Goal: Task Accomplishment & Management: Complete application form

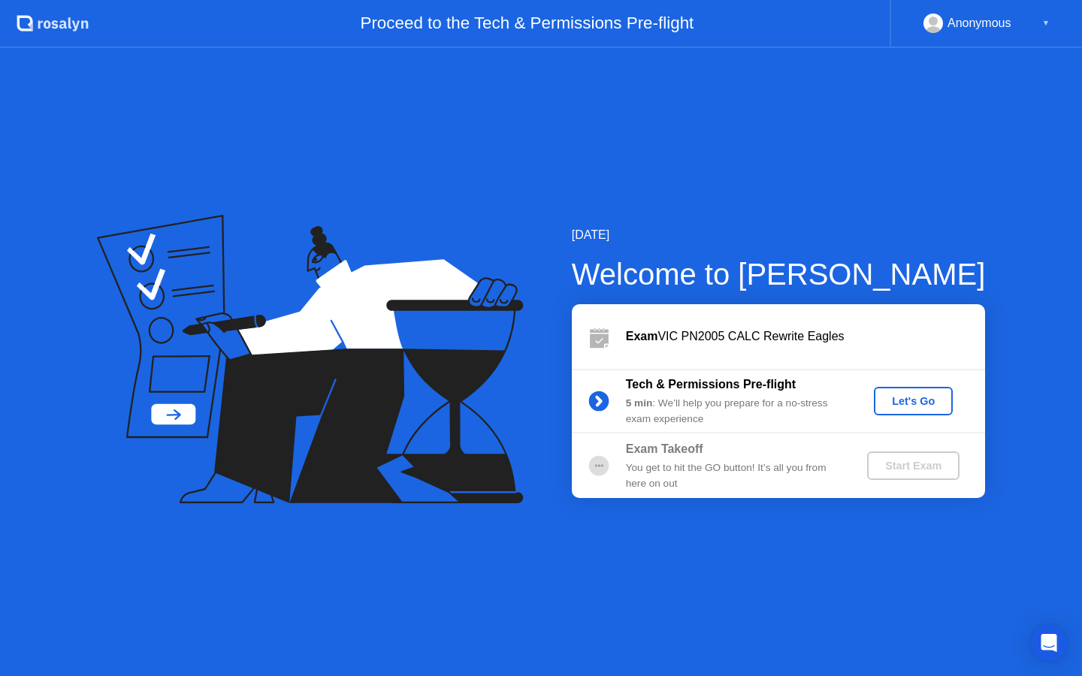
click at [917, 400] on div "Let's Go" at bounding box center [913, 401] width 67 height 12
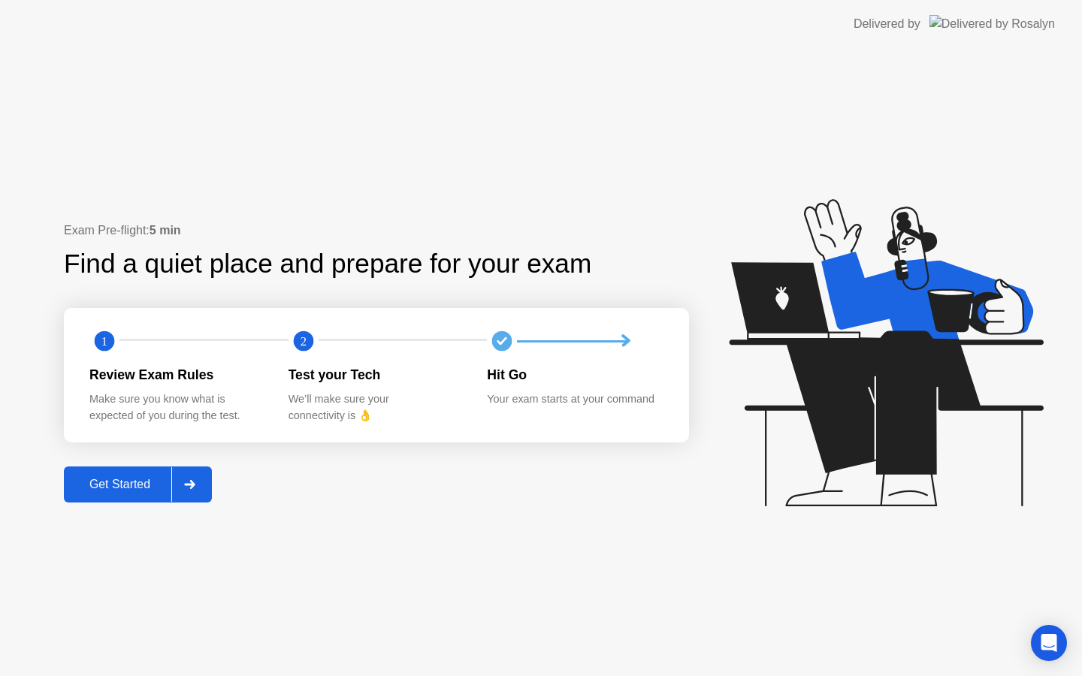
click at [104, 479] on div "Get Started" at bounding box center [119, 485] width 103 height 14
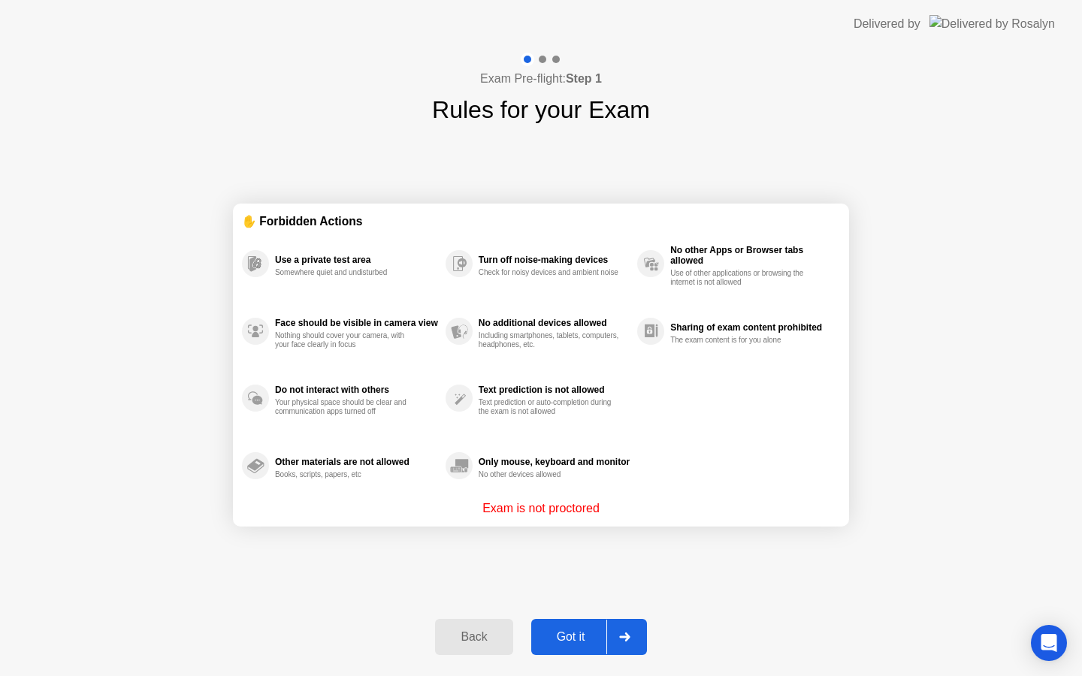
click at [564, 637] on div "Got it" at bounding box center [571, 637] width 71 height 14
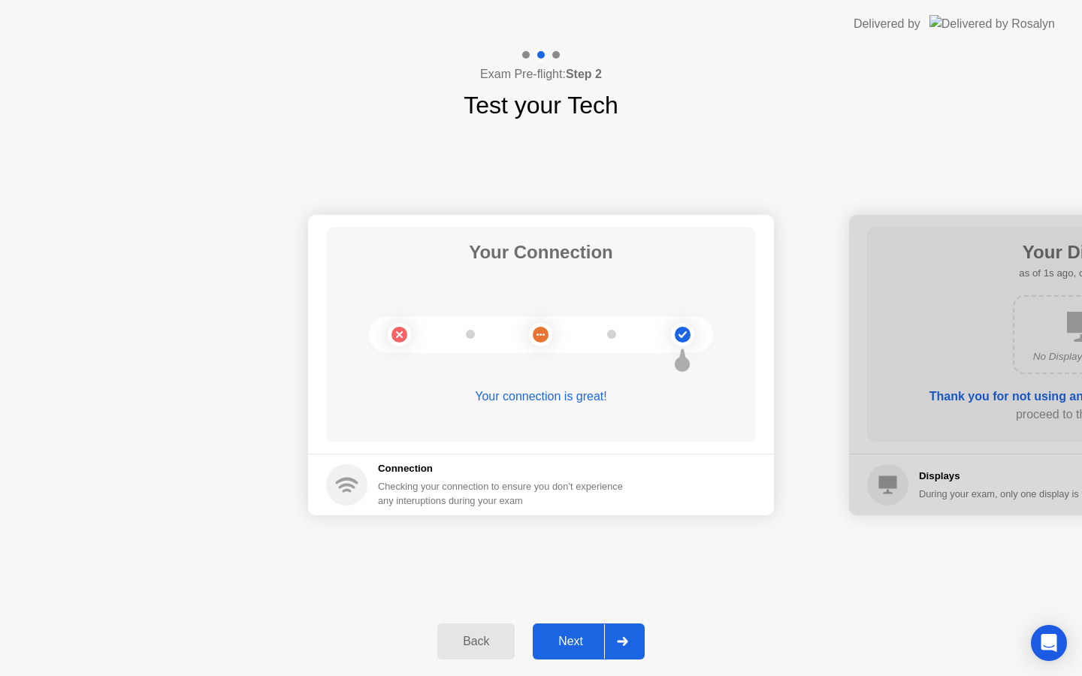
click at [564, 637] on div "Next" at bounding box center [570, 642] width 67 height 14
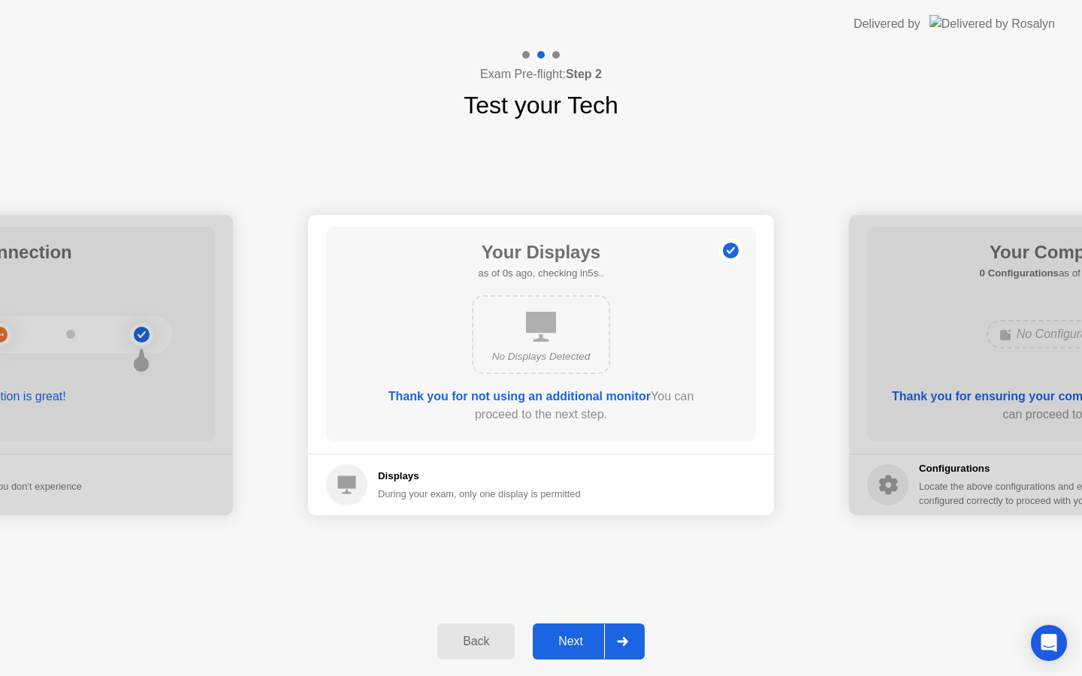
click at [564, 637] on div "Next" at bounding box center [570, 642] width 67 height 14
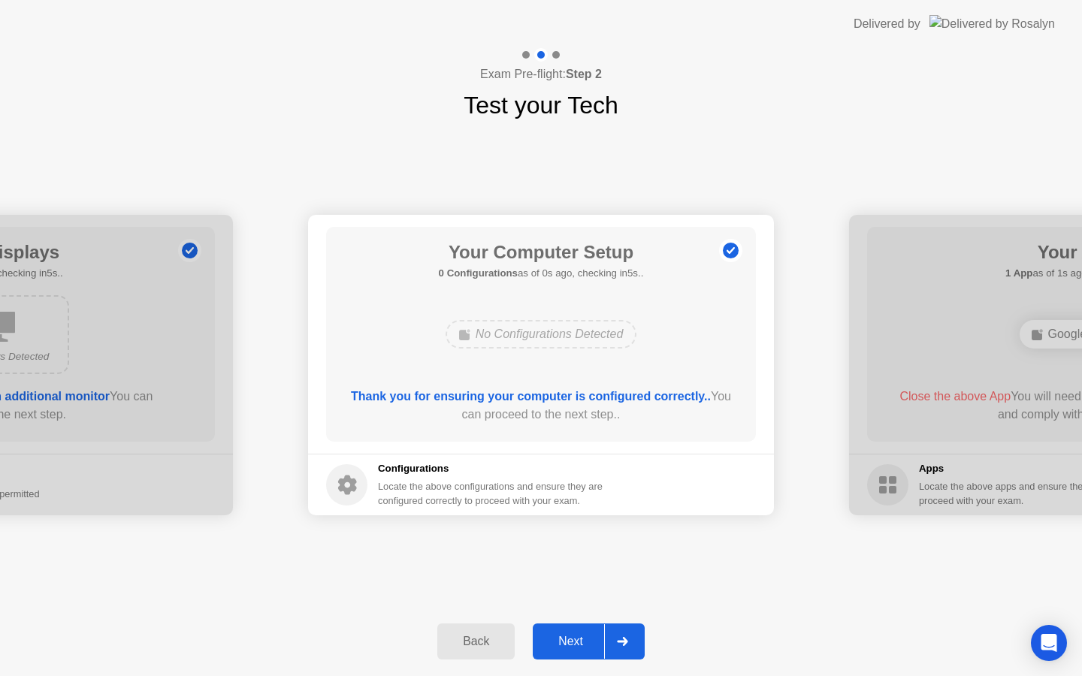
click at [564, 637] on div "Next" at bounding box center [570, 642] width 67 height 14
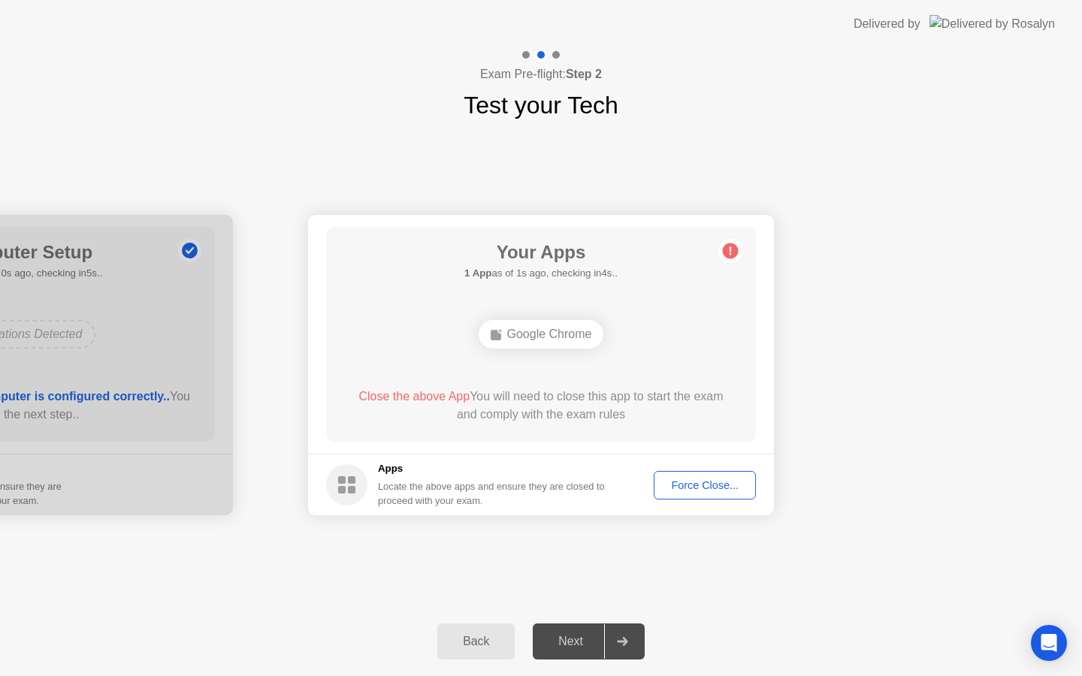
click at [700, 488] on div "Force Close..." at bounding box center [705, 485] width 92 height 12
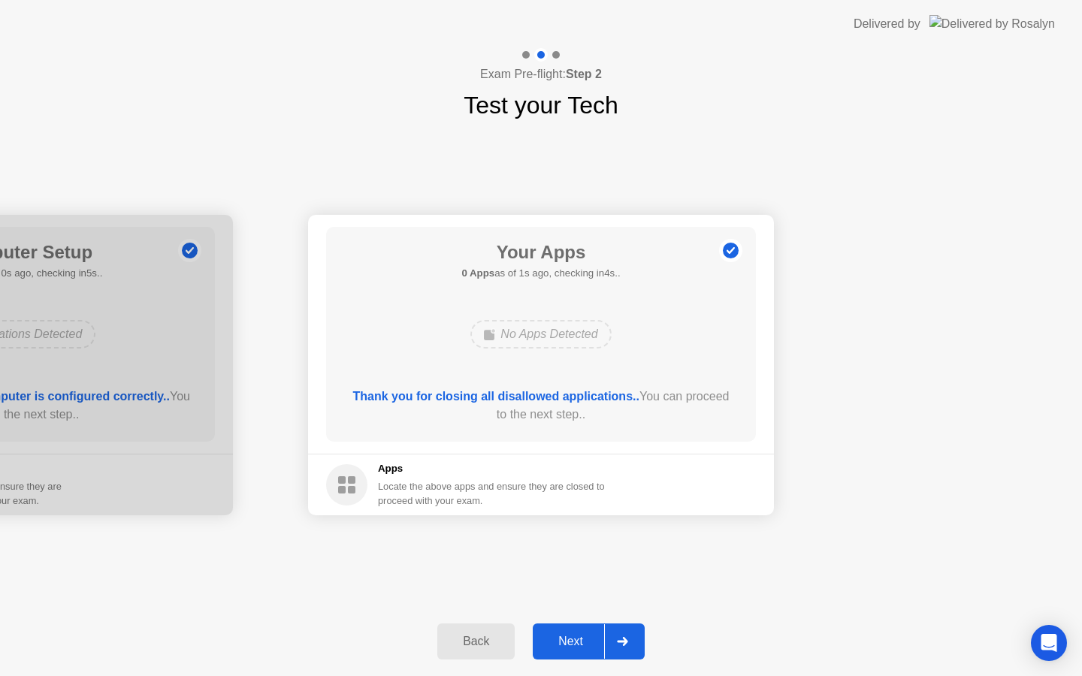
click at [568, 645] on div "Next" at bounding box center [570, 642] width 67 height 14
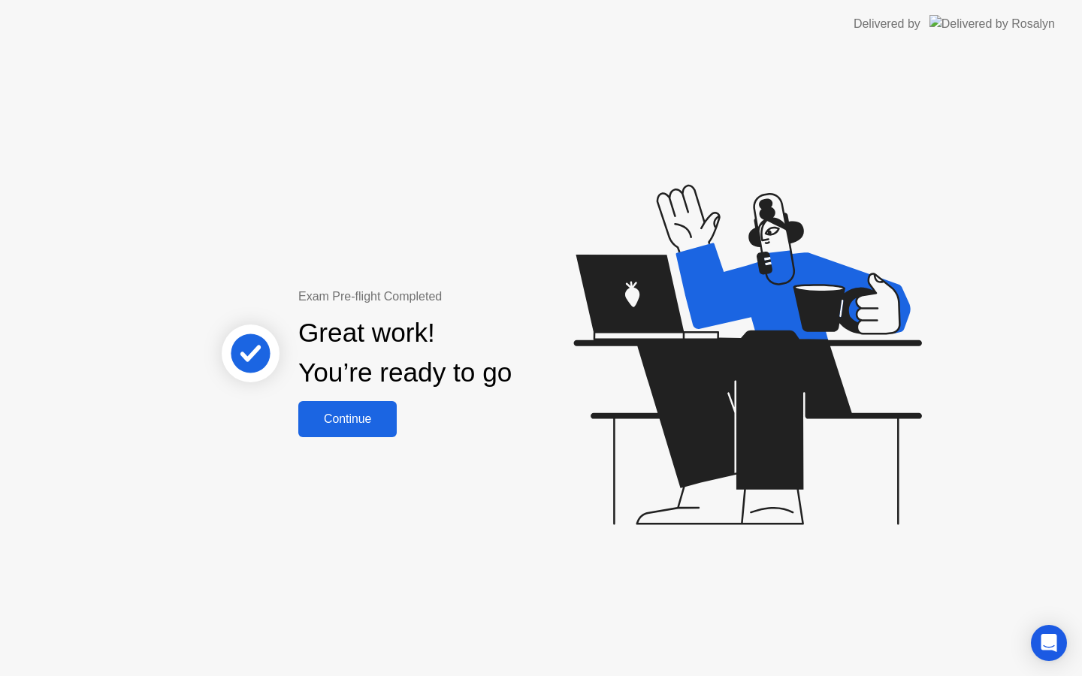
click at [348, 426] on div "Continue" at bounding box center [347, 420] width 89 height 14
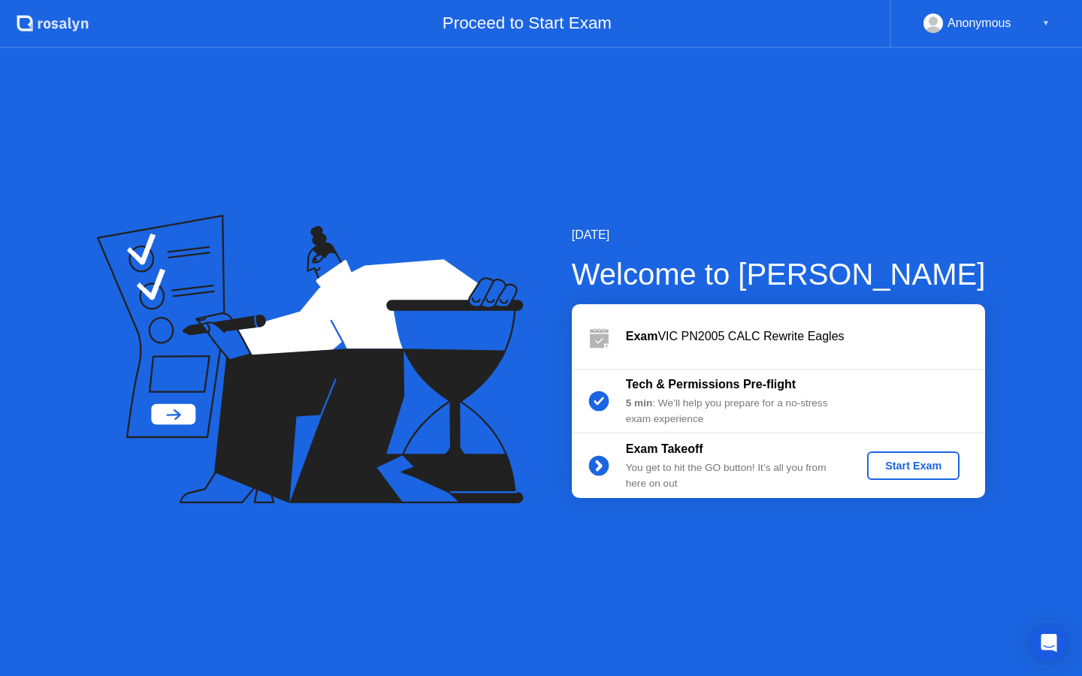
click at [900, 472] on div "Start Exam" at bounding box center [913, 466] width 80 height 12
